Goal: Find specific page/section: Find specific page/section

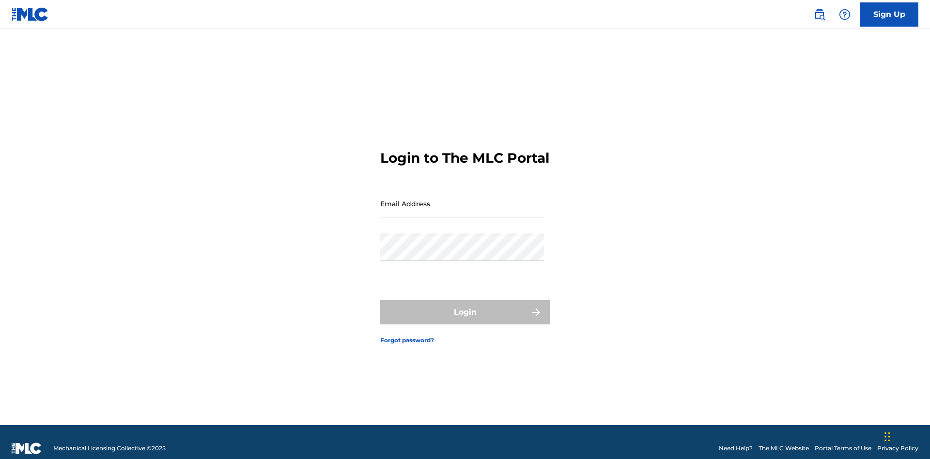
scroll to position [13, 0]
click at [462, 199] on input "Email Address" at bounding box center [462, 204] width 164 height 28
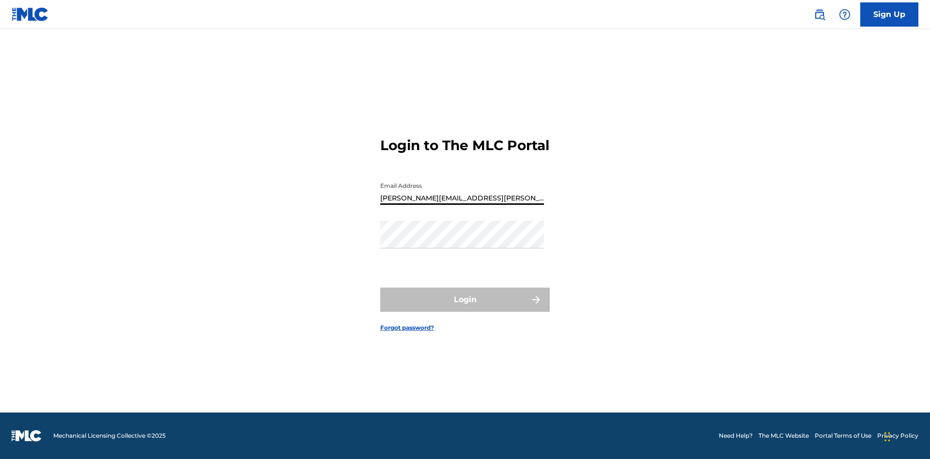
type input "Krystal.Ribble@themlc.com"
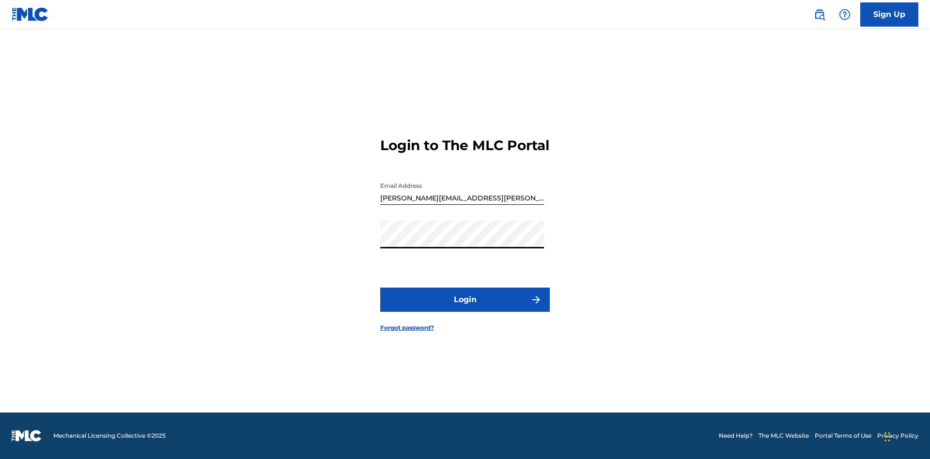
click at [465, 308] on button "Login" at bounding box center [465, 300] width 170 height 24
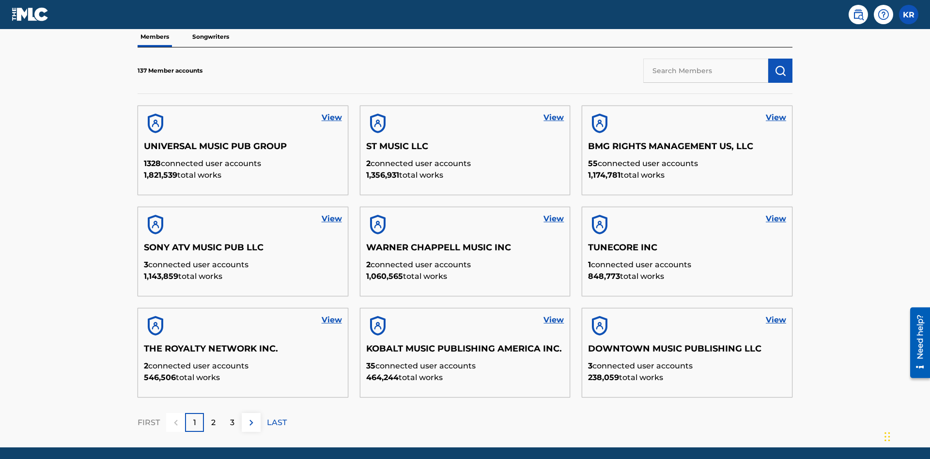
click at [706, 70] on input "text" at bounding box center [705, 71] width 125 height 24
type input "King McTesterson"
click at [780, 65] on img "submit" at bounding box center [780, 71] width 12 height 12
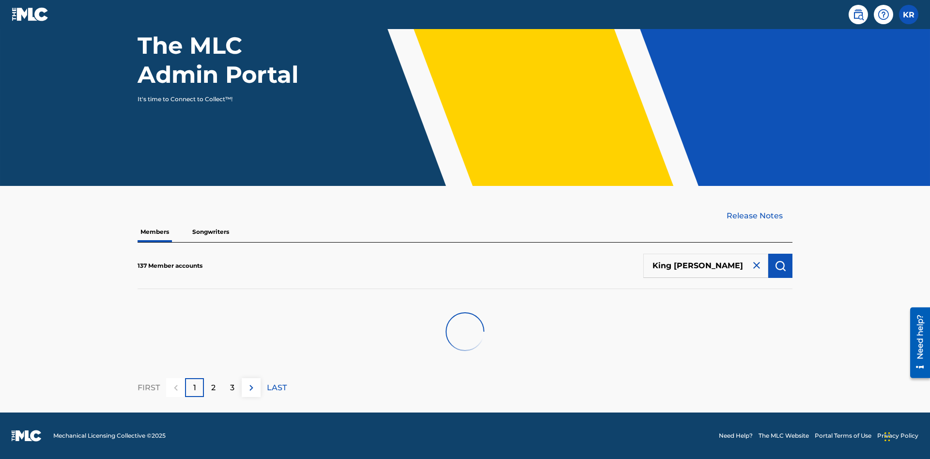
scroll to position [98, 0]
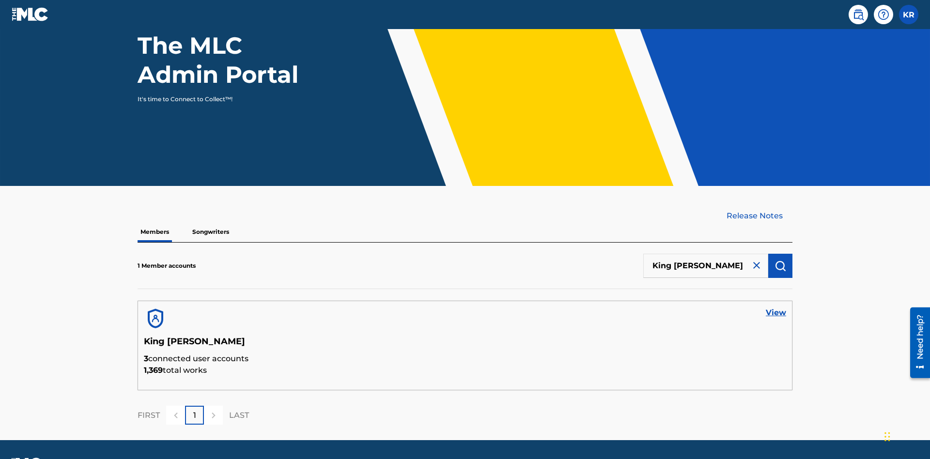
click at [776, 307] on link "View" at bounding box center [776, 313] width 20 height 12
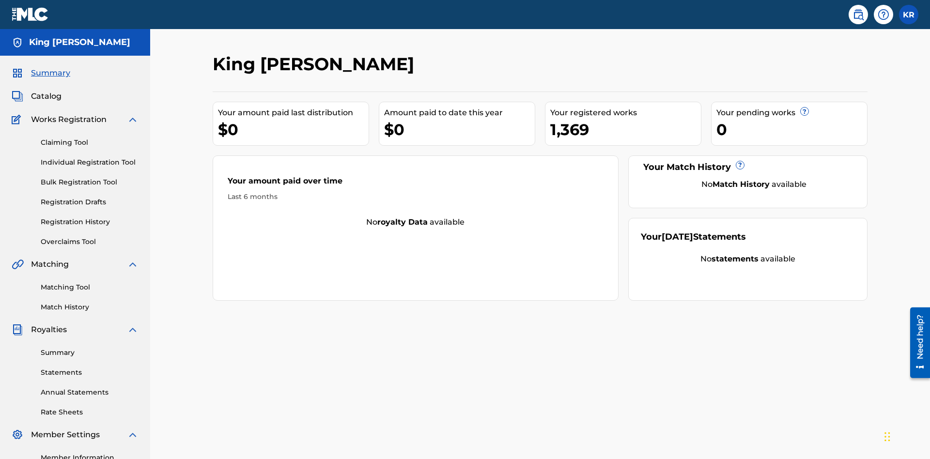
click at [46, 91] on span "Catalog" at bounding box center [46, 97] width 31 height 12
